Goal: Ask a question

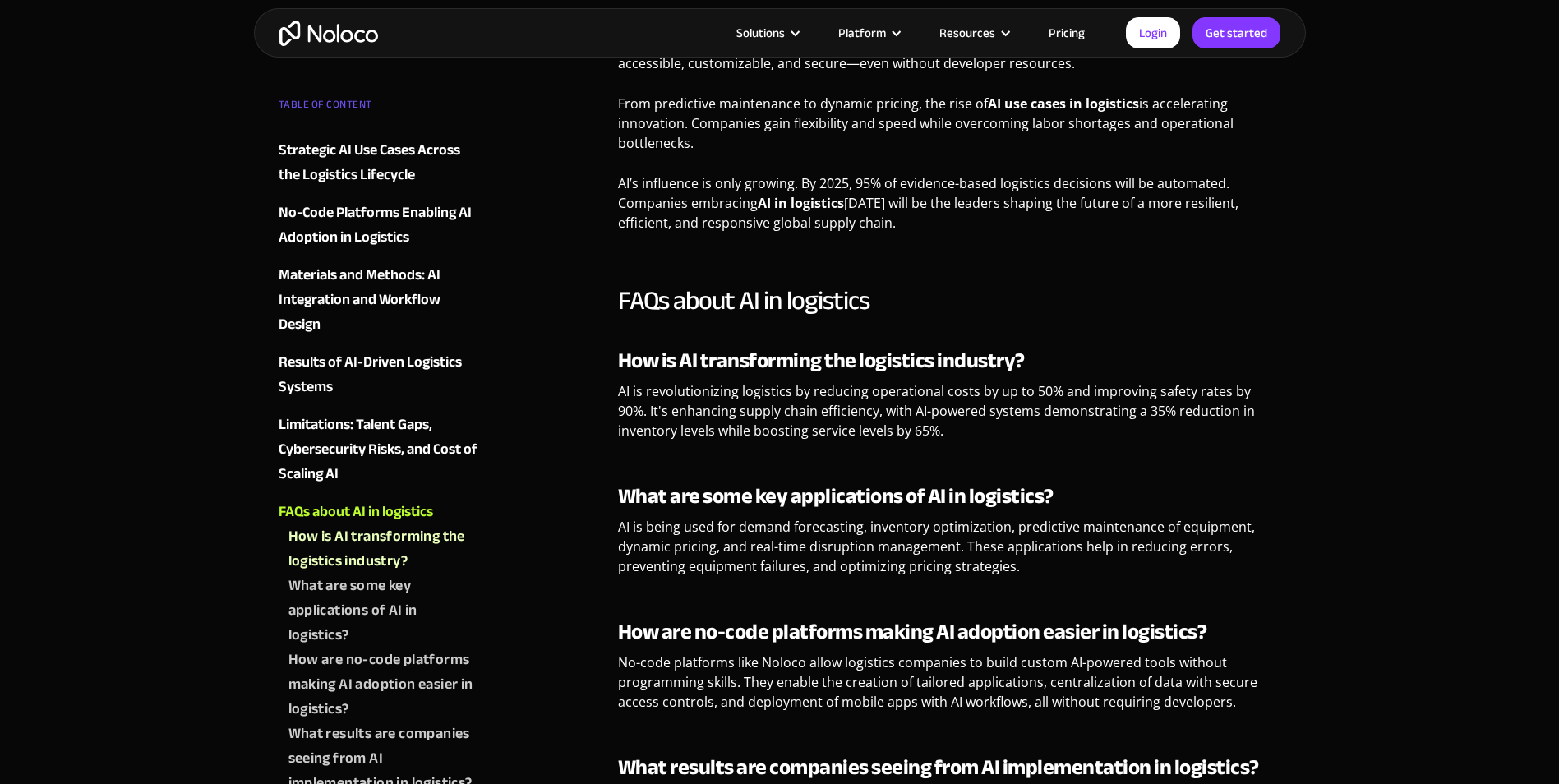
scroll to position [3249, 0]
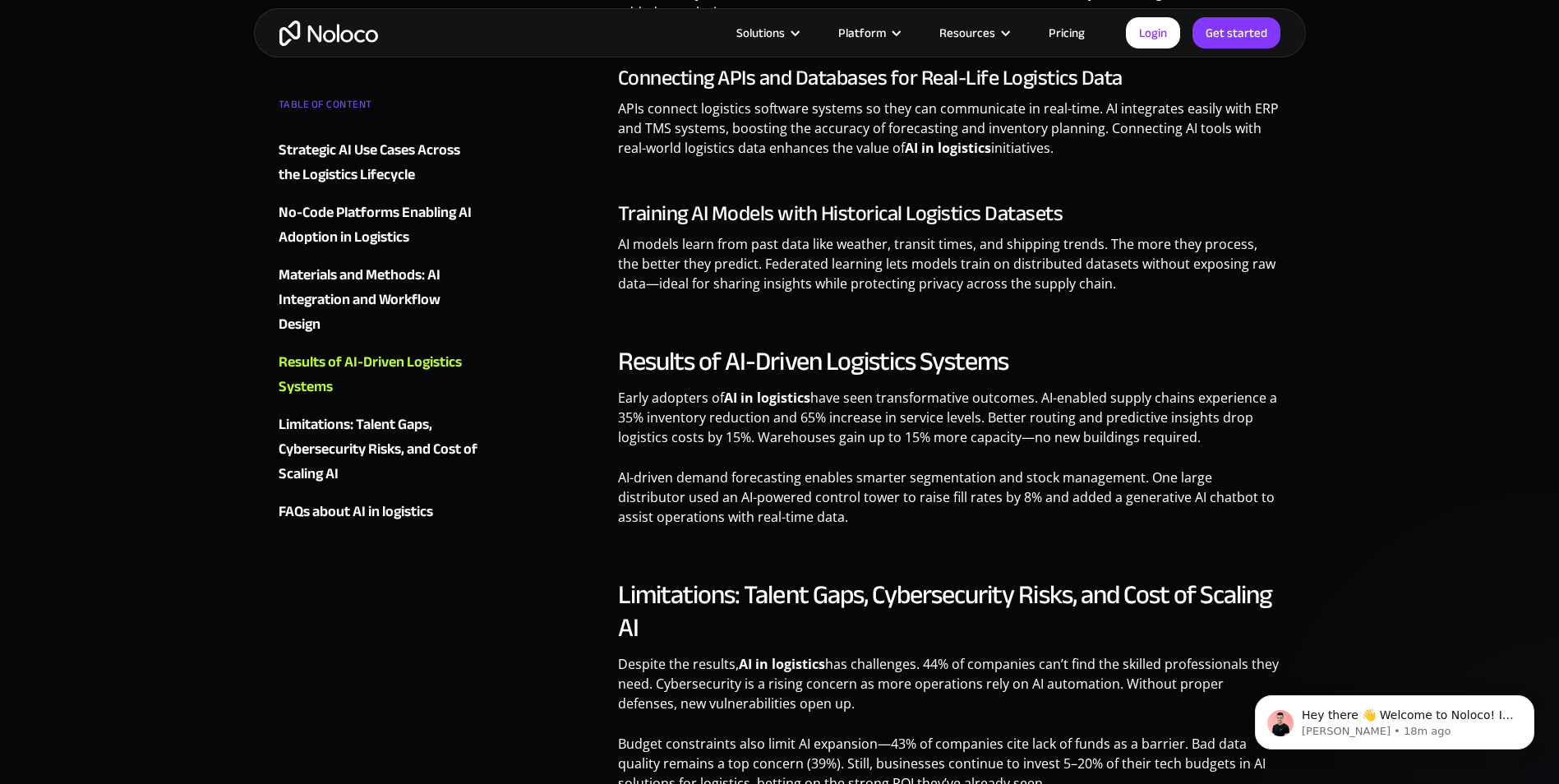
scroll to position [2430, 0]
click at [408, 151] on div "Strategic AI Use Cases Across the Logistics Lifecycle" at bounding box center [378, 162] width 199 height 49
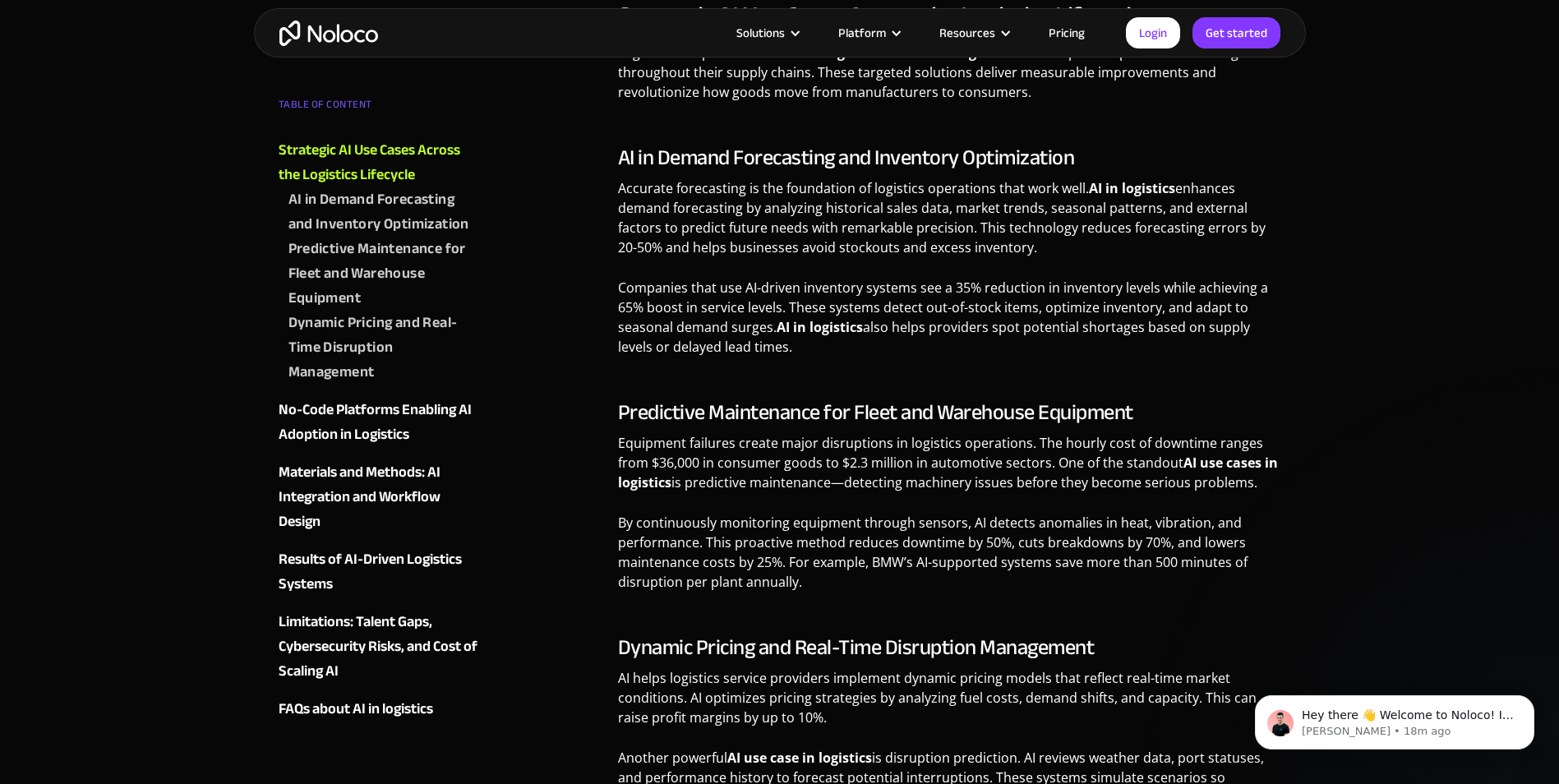
click at [374, 272] on div "Predictive Maintenance for Fleet and Warehouse Equipment" at bounding box center [382, 273] width 189 height 74
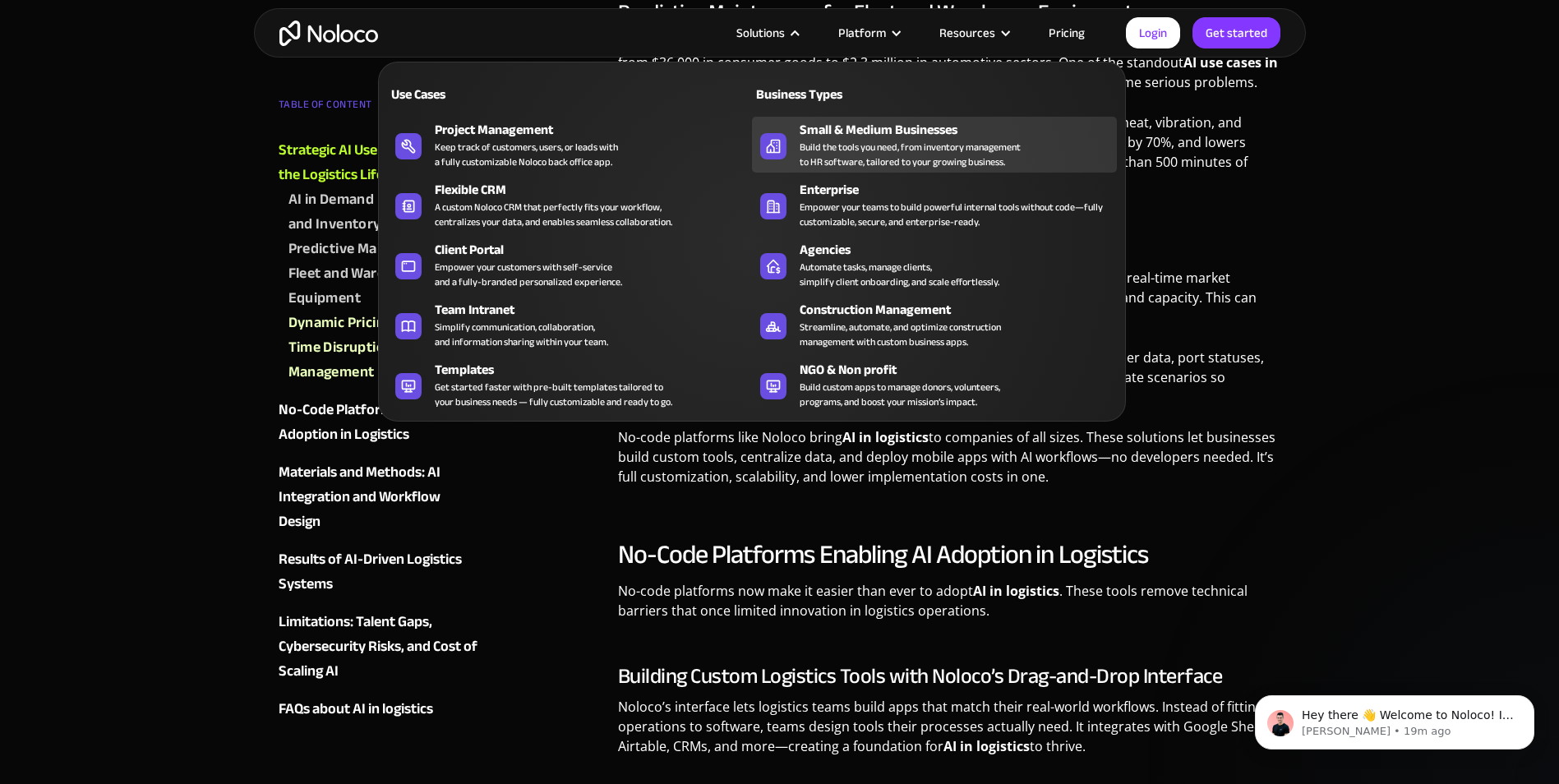
click at [853, 133] on div "Small & Medium Businesses" at bounding box center [962, 130] width 325 height 20
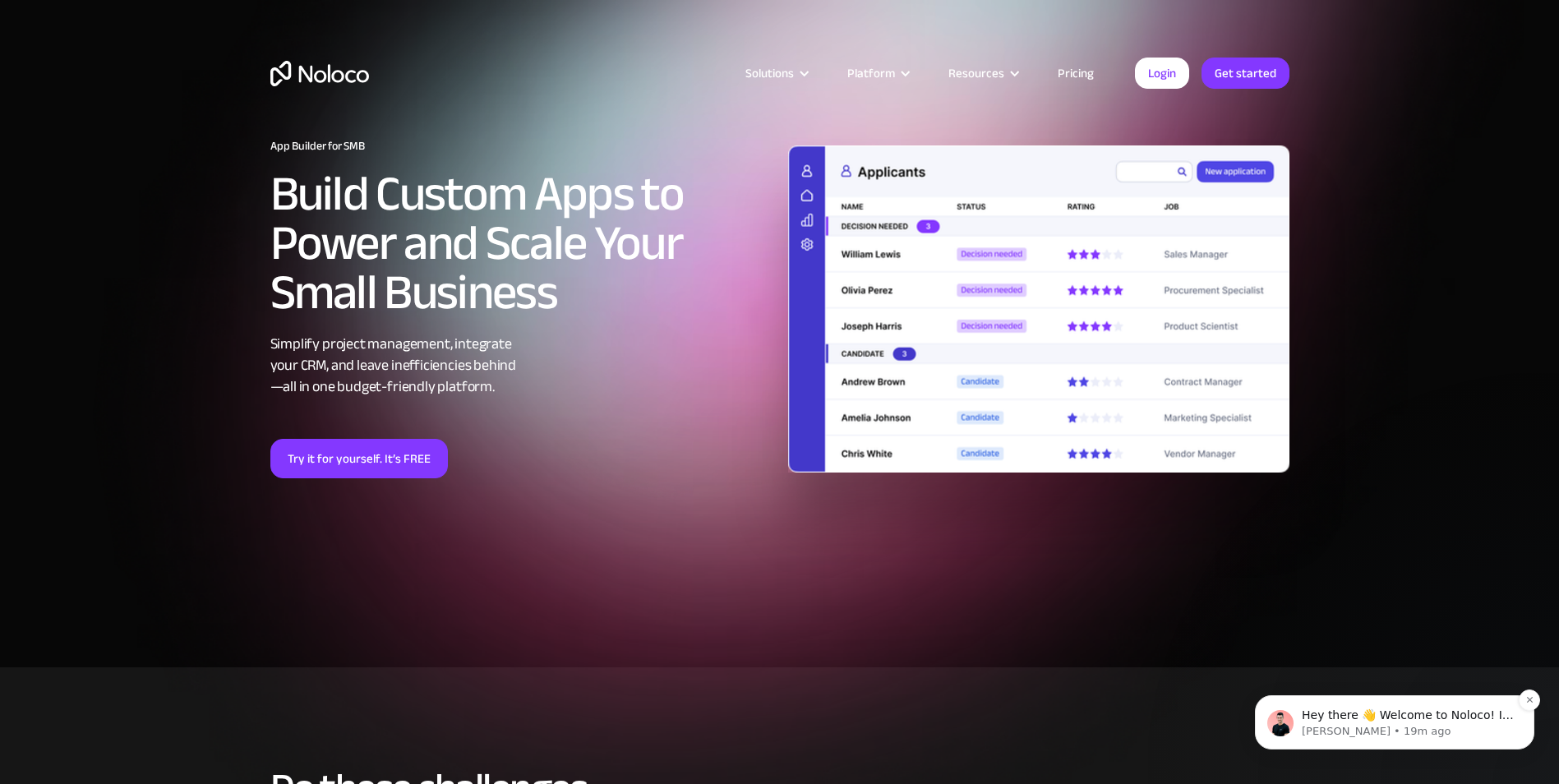
click at [1352, 716] on p "Hey there 👋 Welcome to Noloco! If you have any questions, just reply to this me…" at bounding box center [1407, 716] width 212 height 16
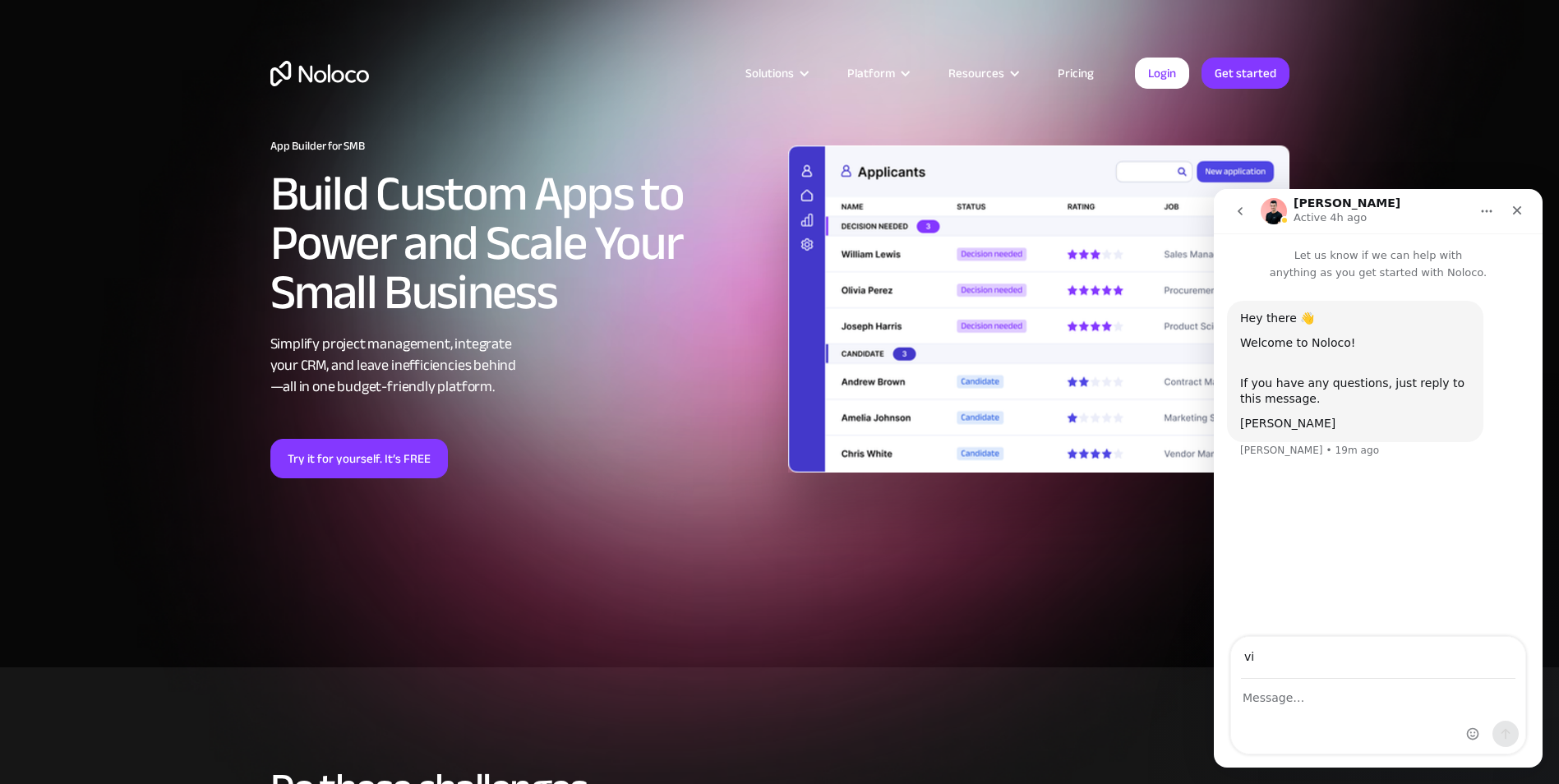
type input "[EMAIL_ADDRESS][DOMAIN_NAME]"
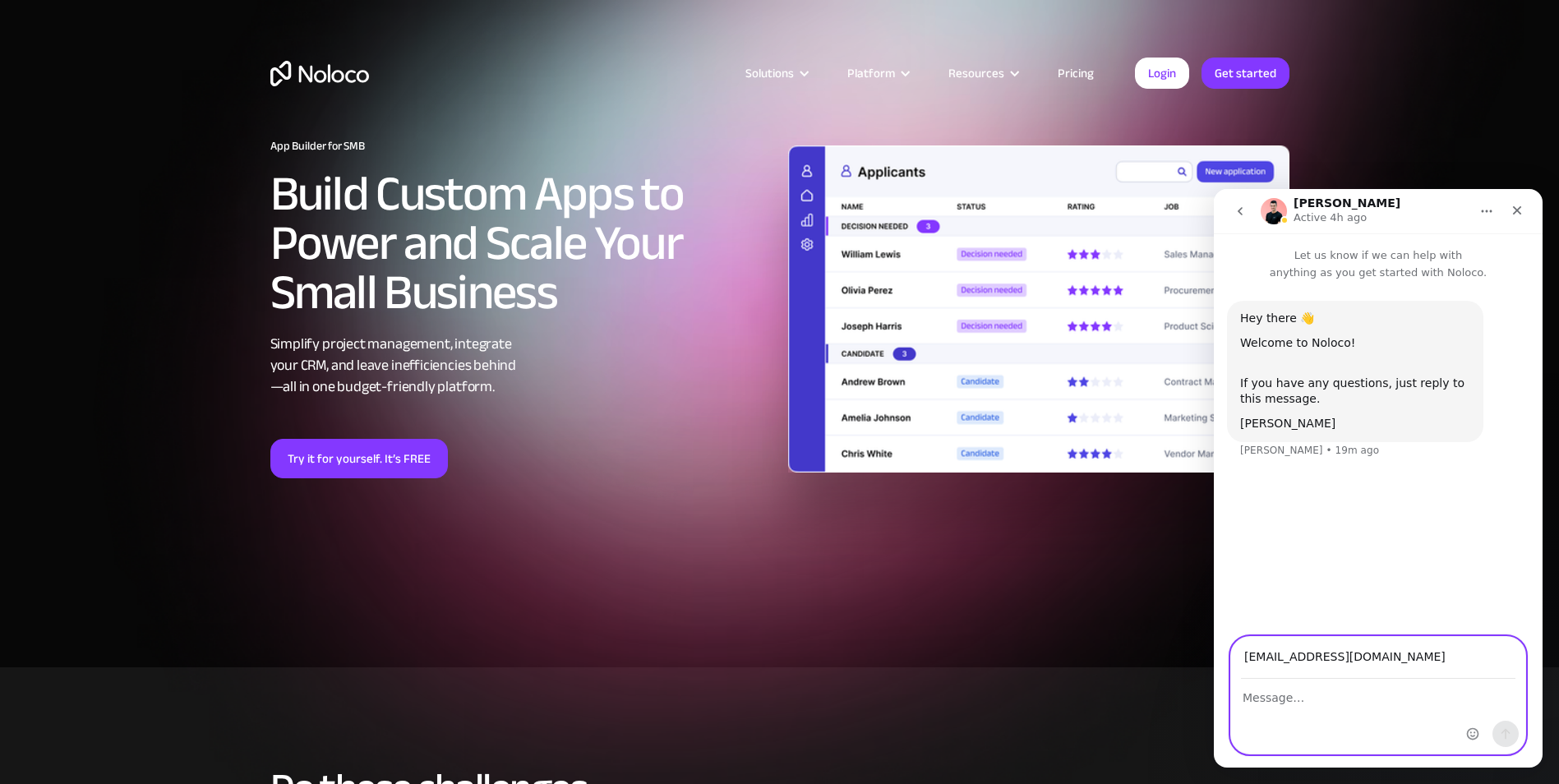
click at [1271, 702] on textarea "Message…" at bounding box center [1377, 693] width 294 height 28
type textarea "hi"
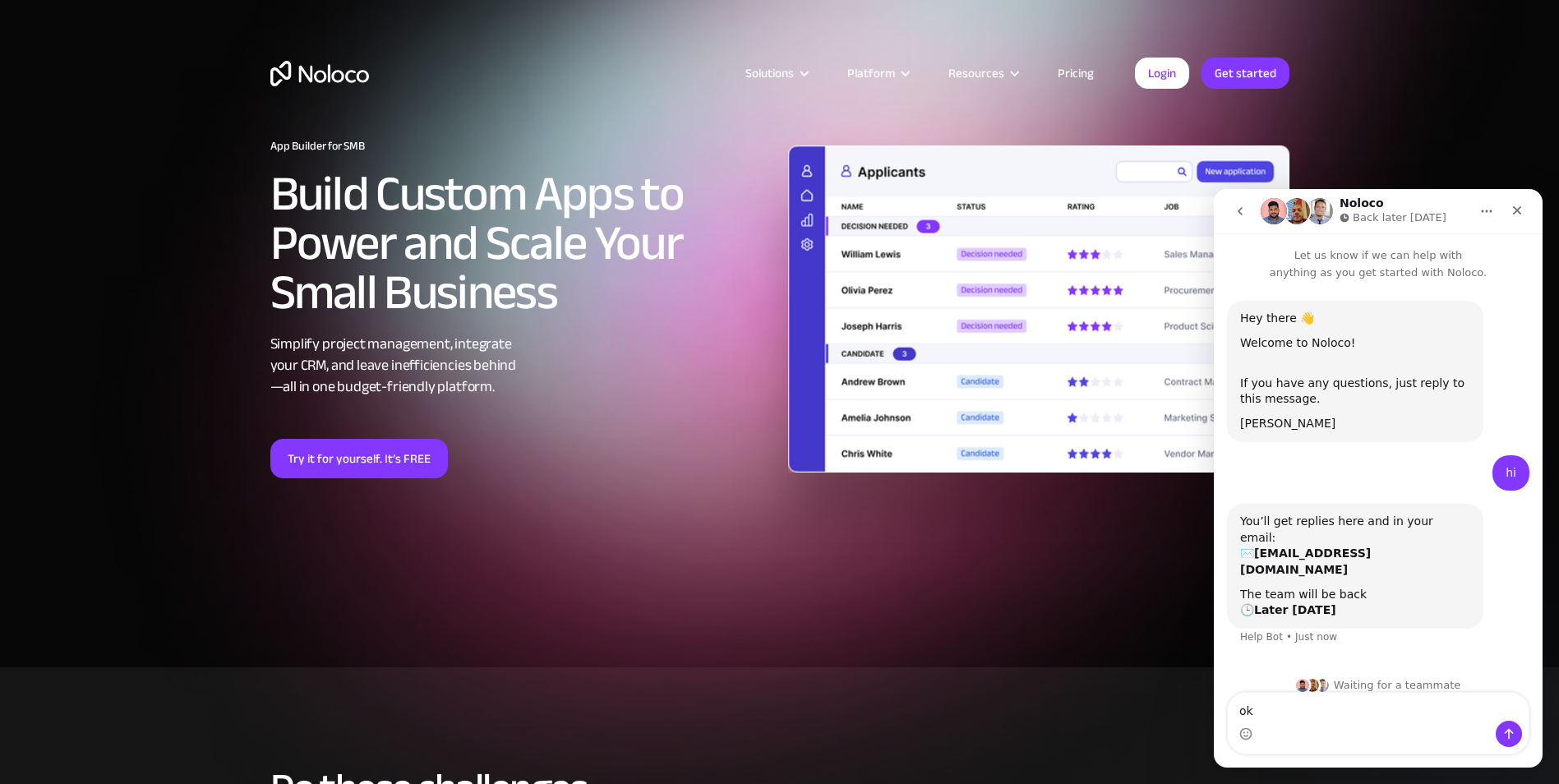
type textarea "o"
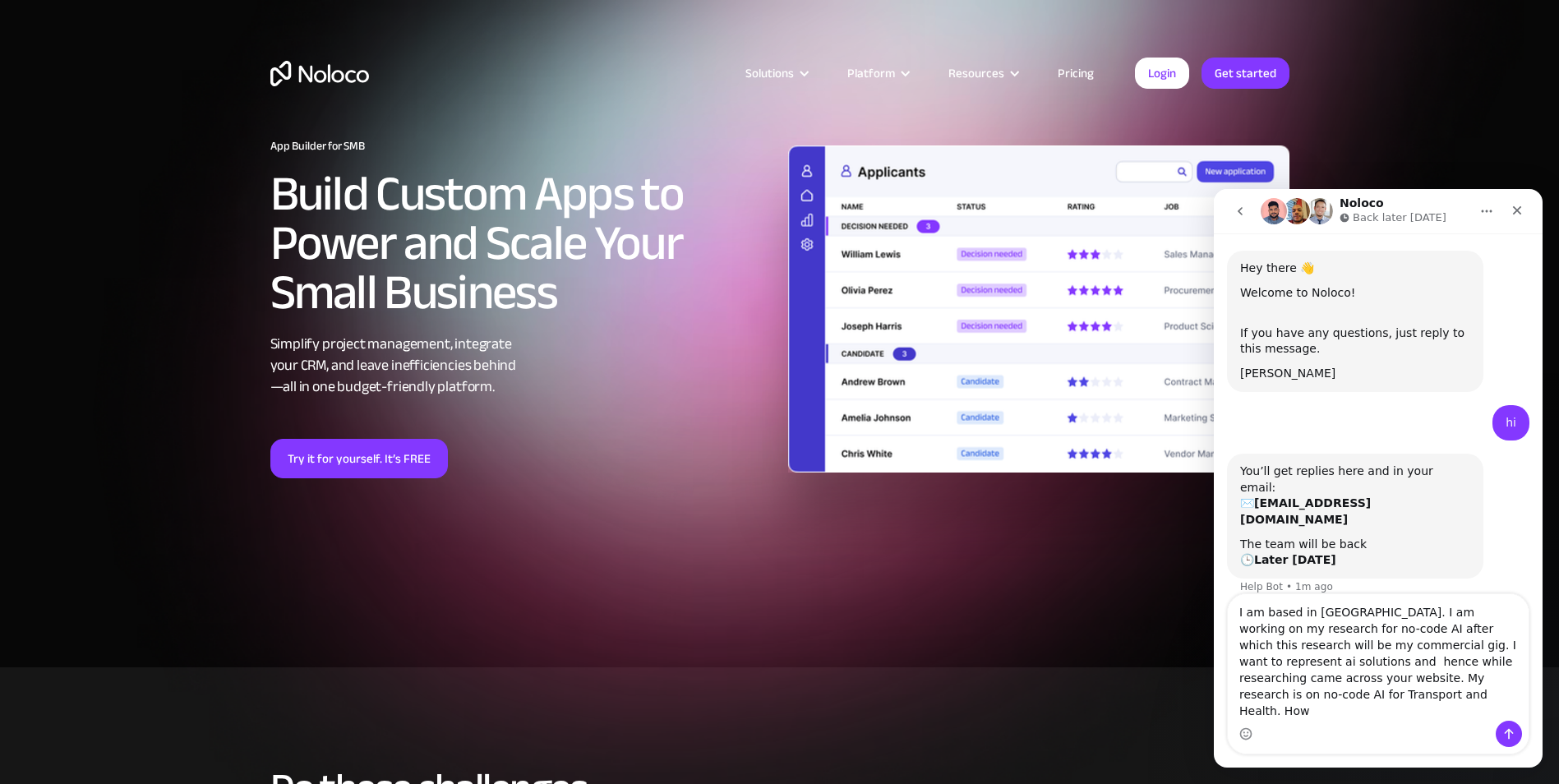
scroll to position [67, 0]
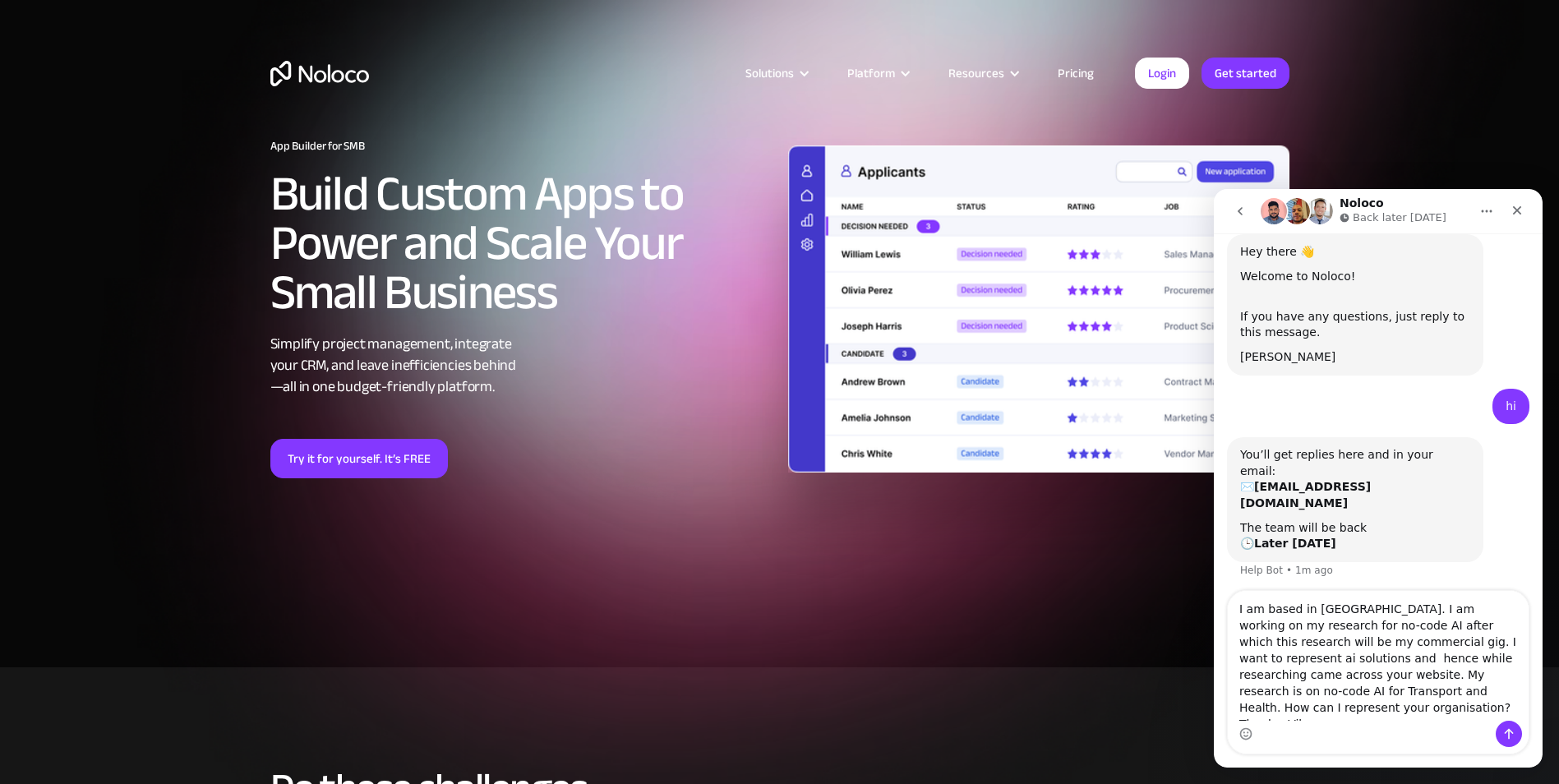
type textarea "I am based in [GEOGRAPHIC_DATA]. I am working on my research for no-code AI aft…"
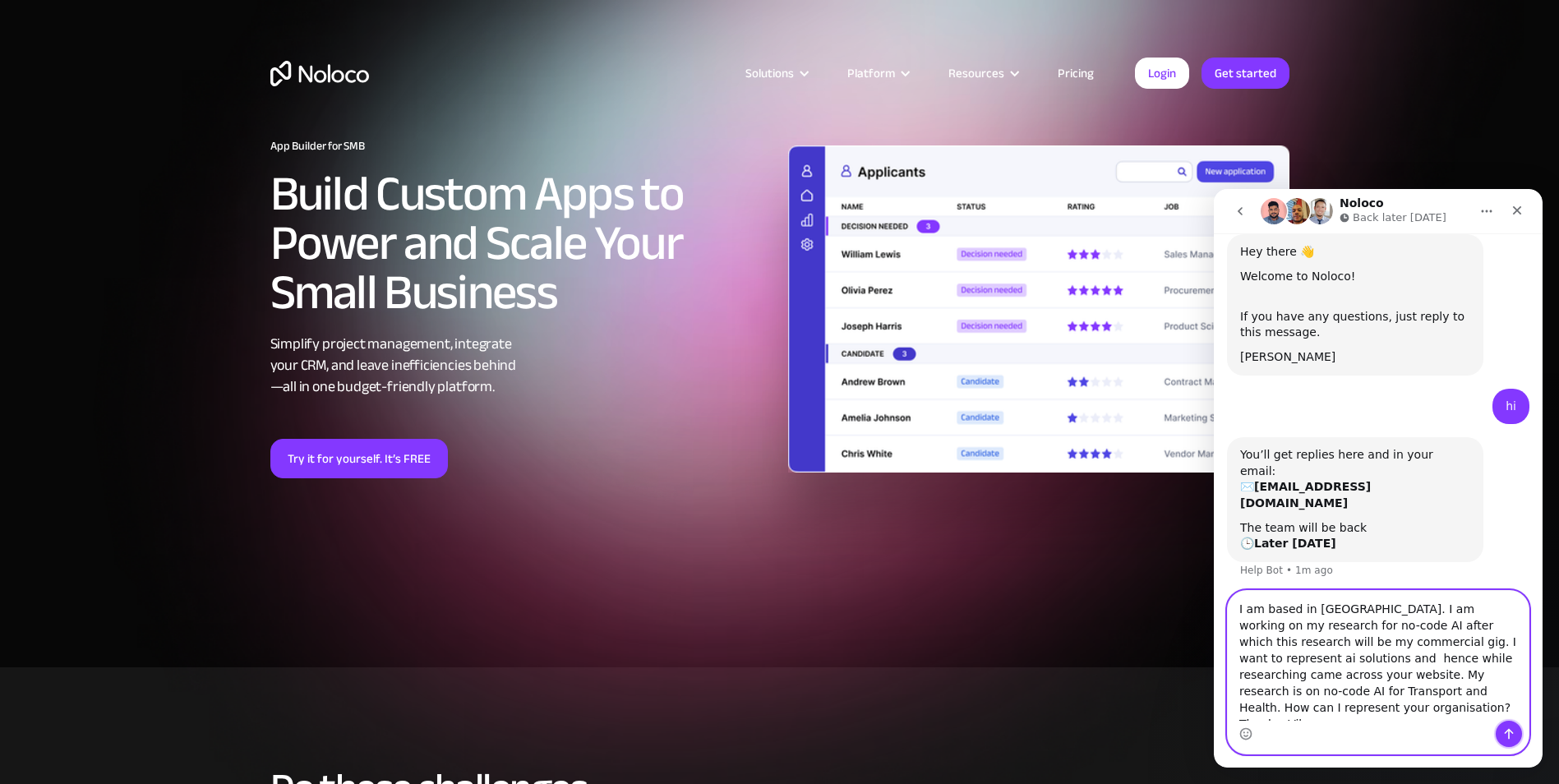
click at [1513, 727] on button "Send a message…" at bounding box center [1508, 733] width 26 height 26
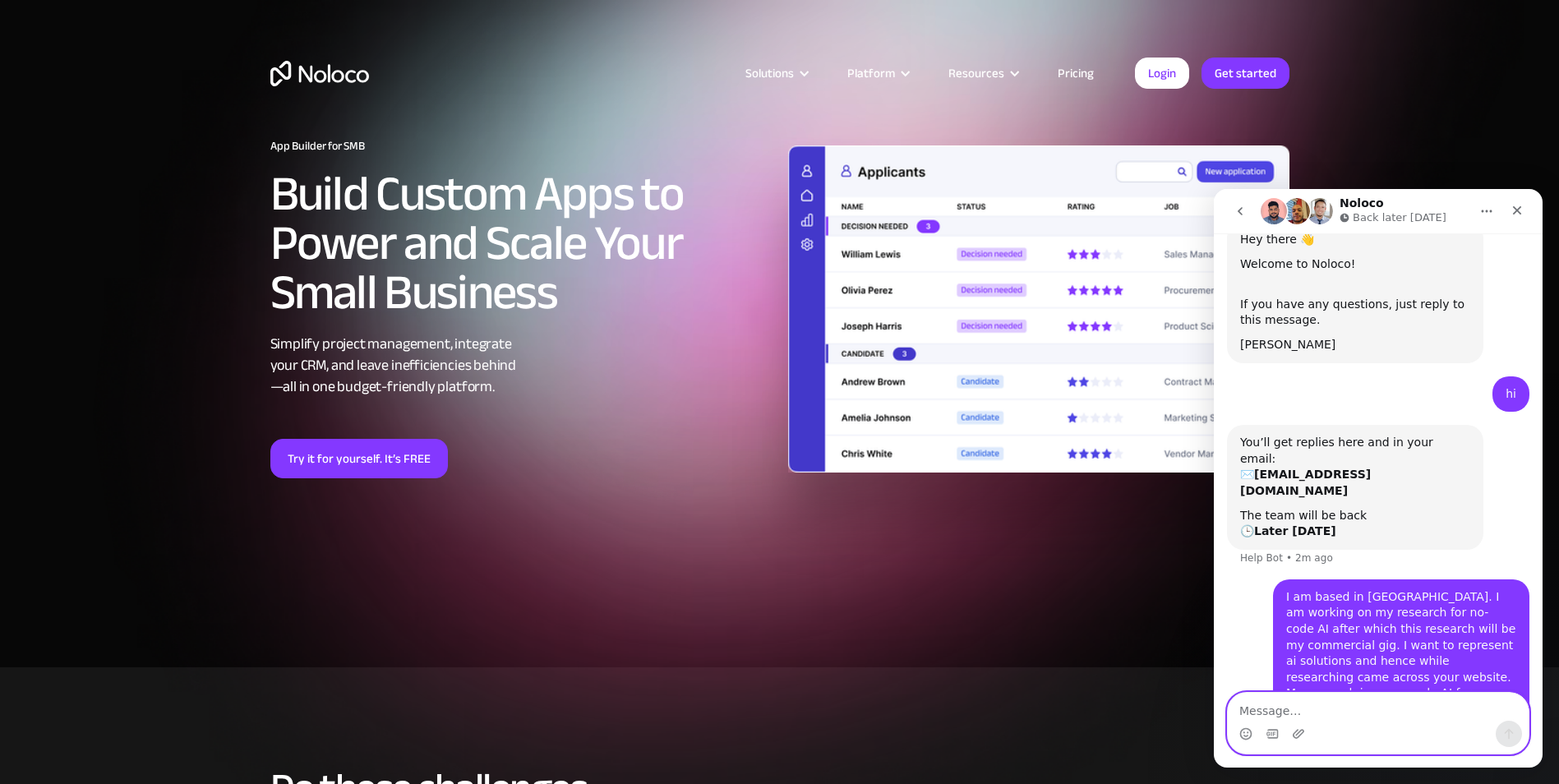
scroll to position [145, 0]
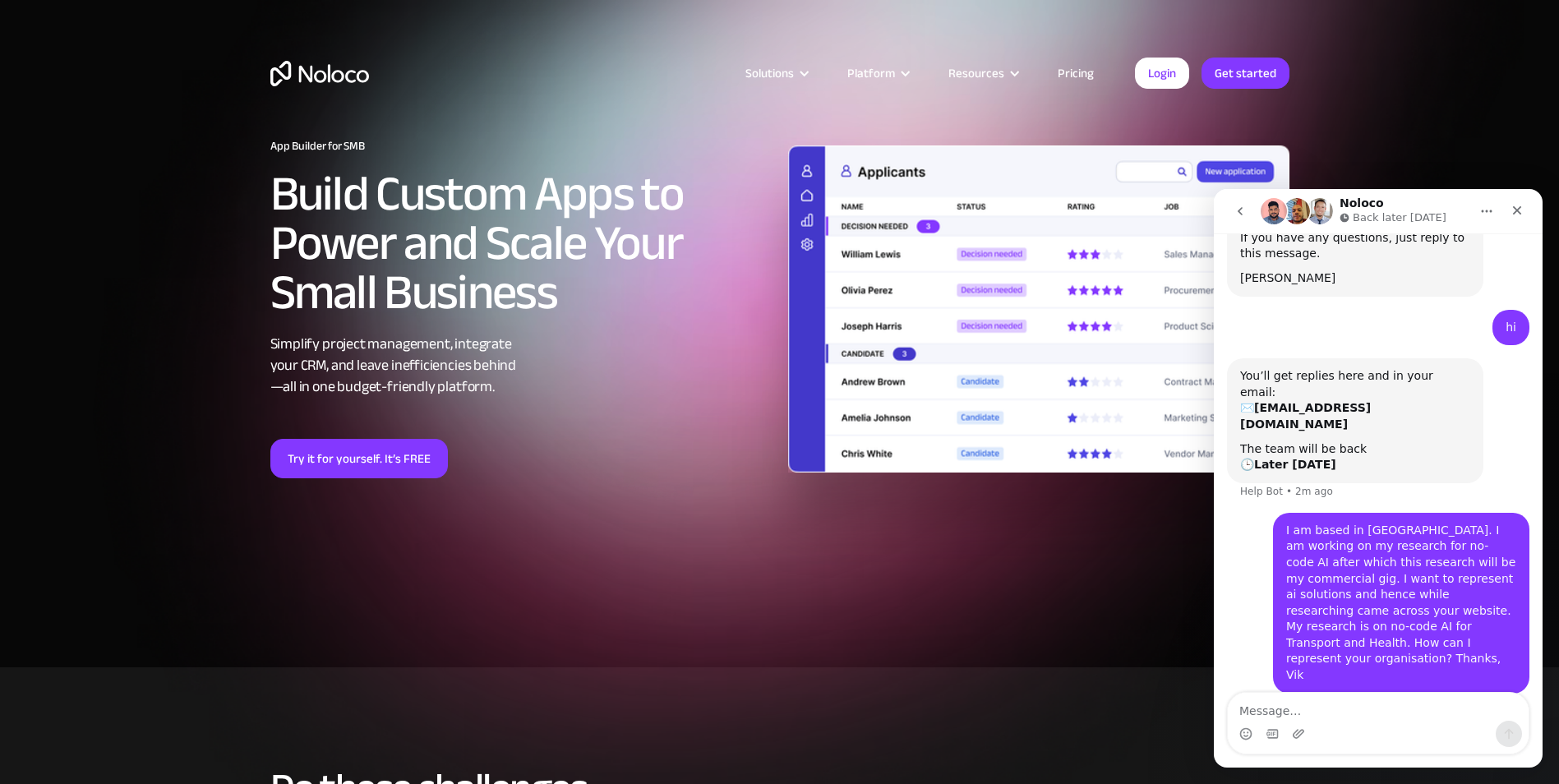
click at [1031, 587] on img at bounding box center [780, 601] width 1559 height 1201
click at [1522, 208] on icon "Close" at bounding box center [1516, 210] width 13 height 13
